Goal: Transaction & Acquisition: Book appointment/travel/reservation

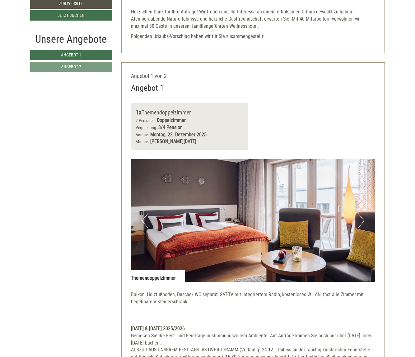
scroll to position [95, 0]
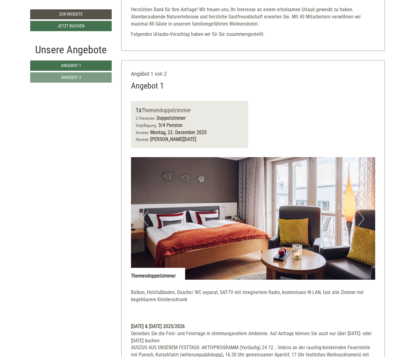
drag, startPoint x: 124, startPoint y: 176, endPoint x: 136, endPoint y: 140, distance: 38.4
click at [124, 173] on div "Angebot 1 von 2 Angebot 1 1x Themendoppelzimmer 2 Personen: Doppelzimmer Verpfl…" at bounding box center [253, 293] width 264 height 467
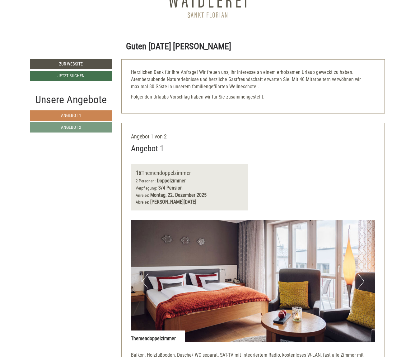
scroll to position [32, 0]
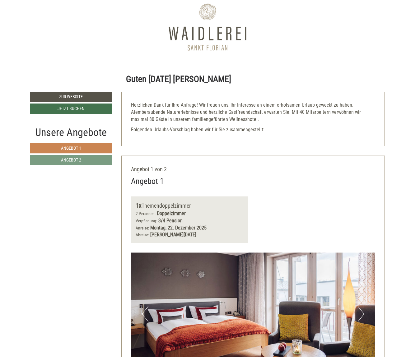
click at [93, 145] on link "Angebot 1" at bounding box center [71, 148] width 82 height 10
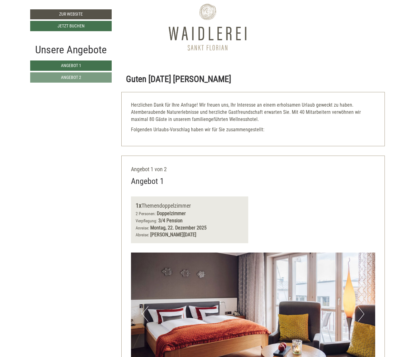
scroll to position [155, 0]
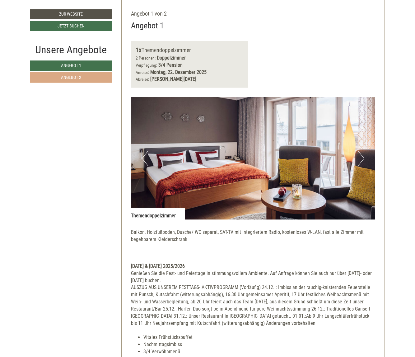
click at [75, 78] on span "Angebot 2" at bounding box center [71, 77] width 20 height 5
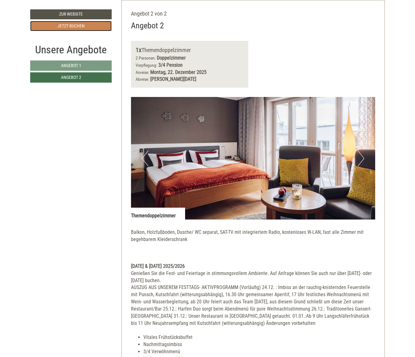
click at [88, 28] on link "Jetzt buchen" at bounding box center [71, 26] width 82 height 10
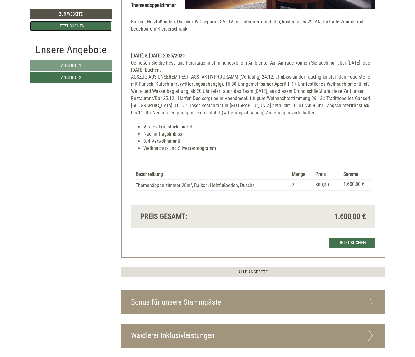
scroll to position [366, 0]
click at [88, 66] on link "Angebot 1" at bounding box center [71, 65] width 82 height 10
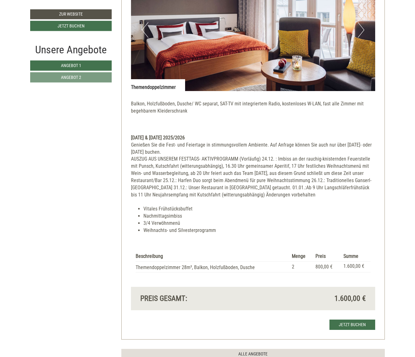
scroll to position [314, 0]
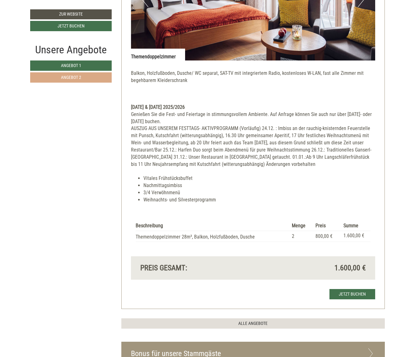
click at [76, 78] on span "Angebot 2" at bounding box center [71, 77] width 20 height 5
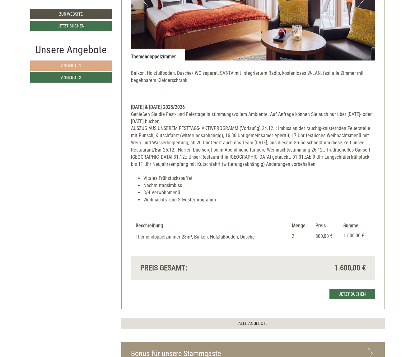
click at [90, 65] on link "Angebot 1" at bounding box center [71, 65] width 82 height 10
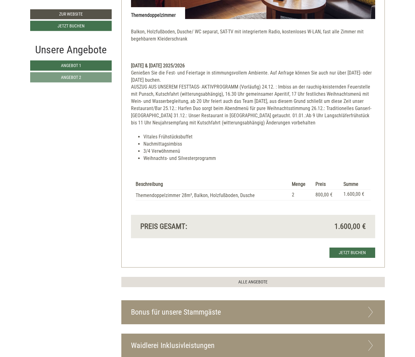
scroll to position [378, 0]
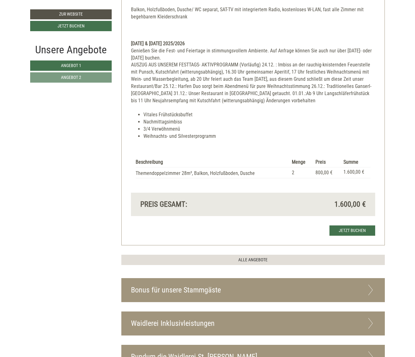
click at [367, 289] on icon at bounding box center [371, 289] width 9 height 11
